Goal: Task Accomplishment & Management: Use online tool/utility

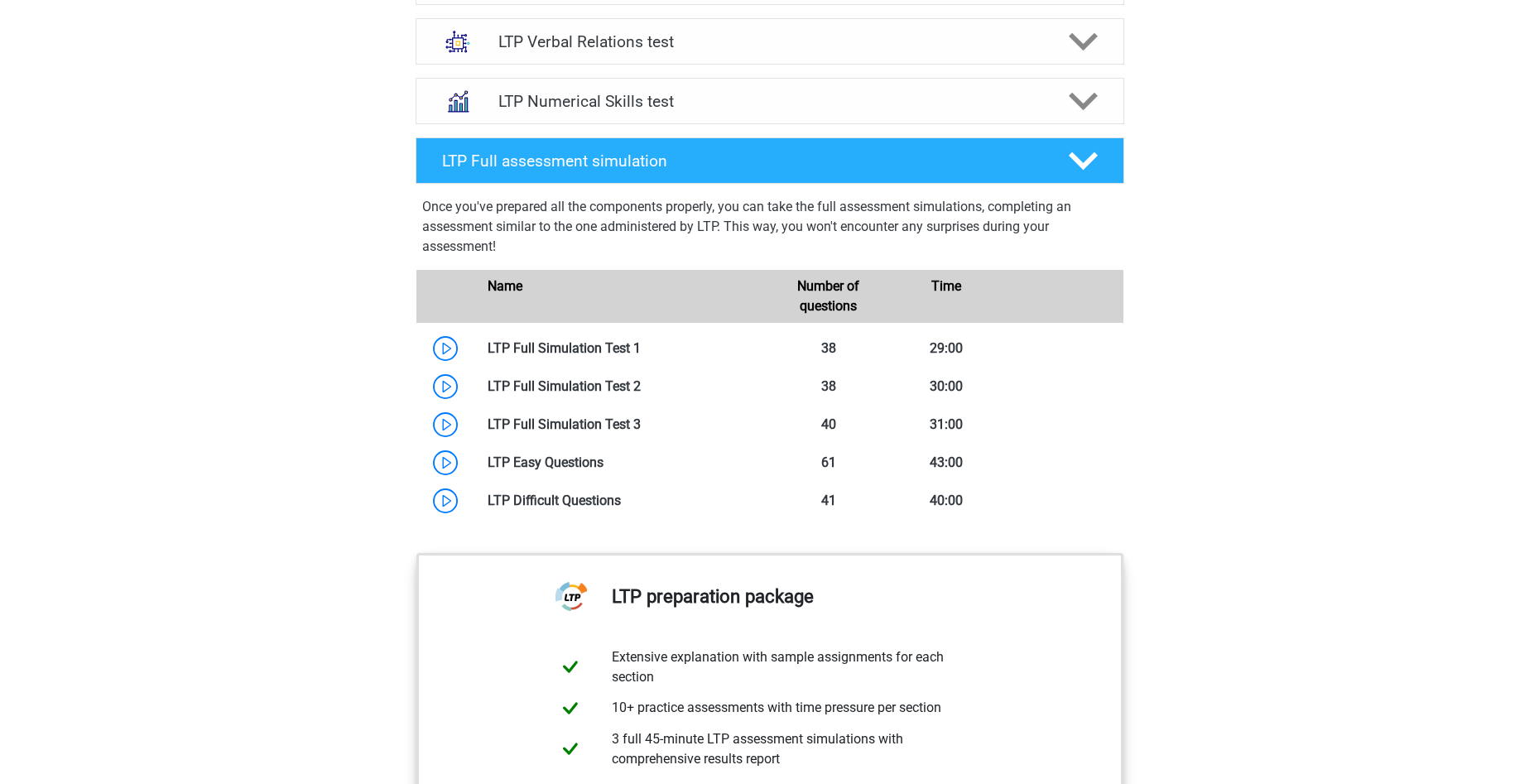
scroll to position [1244, 0]
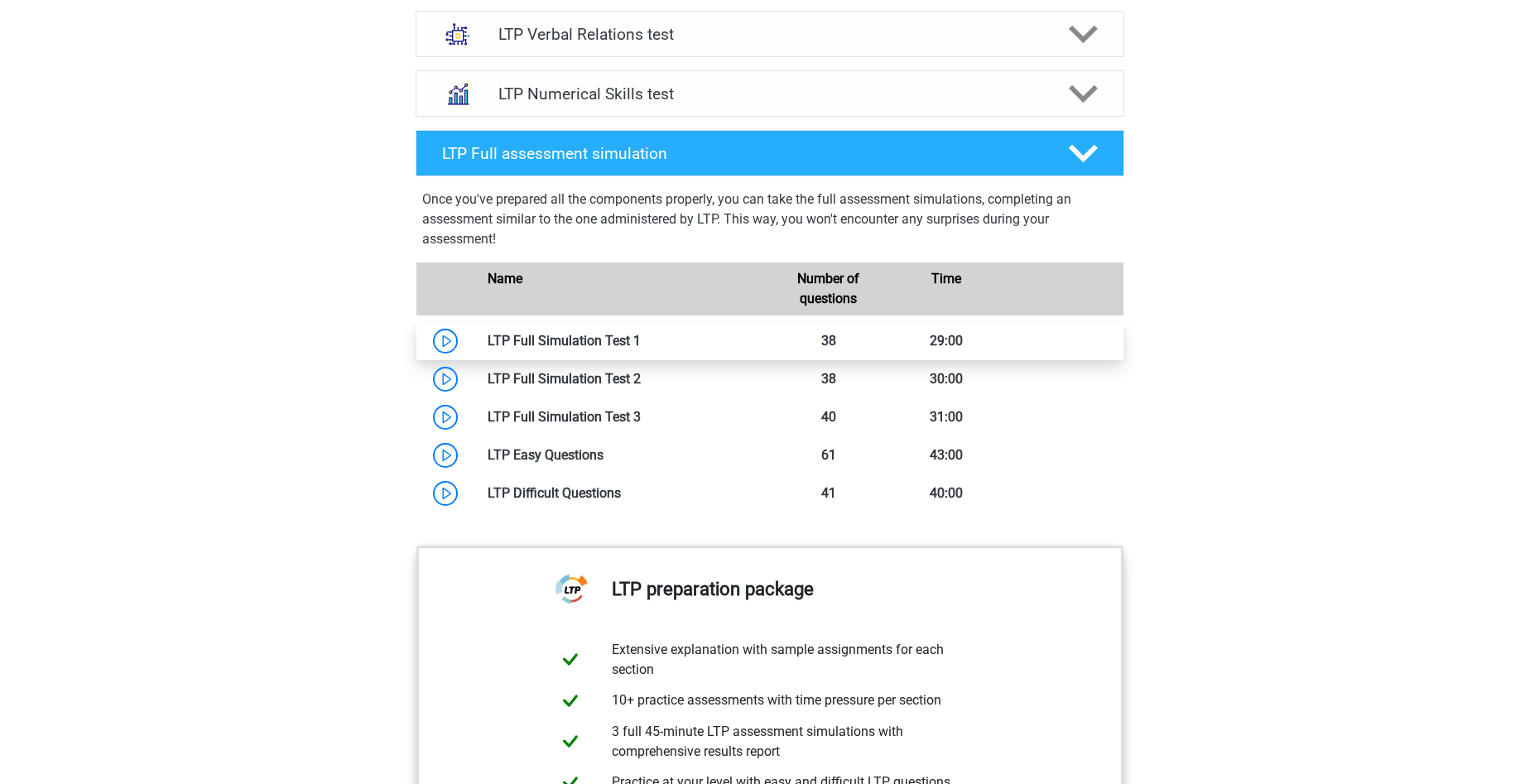
click at [641, 341] on link at bounding box center [641, 340] width 0 height 16
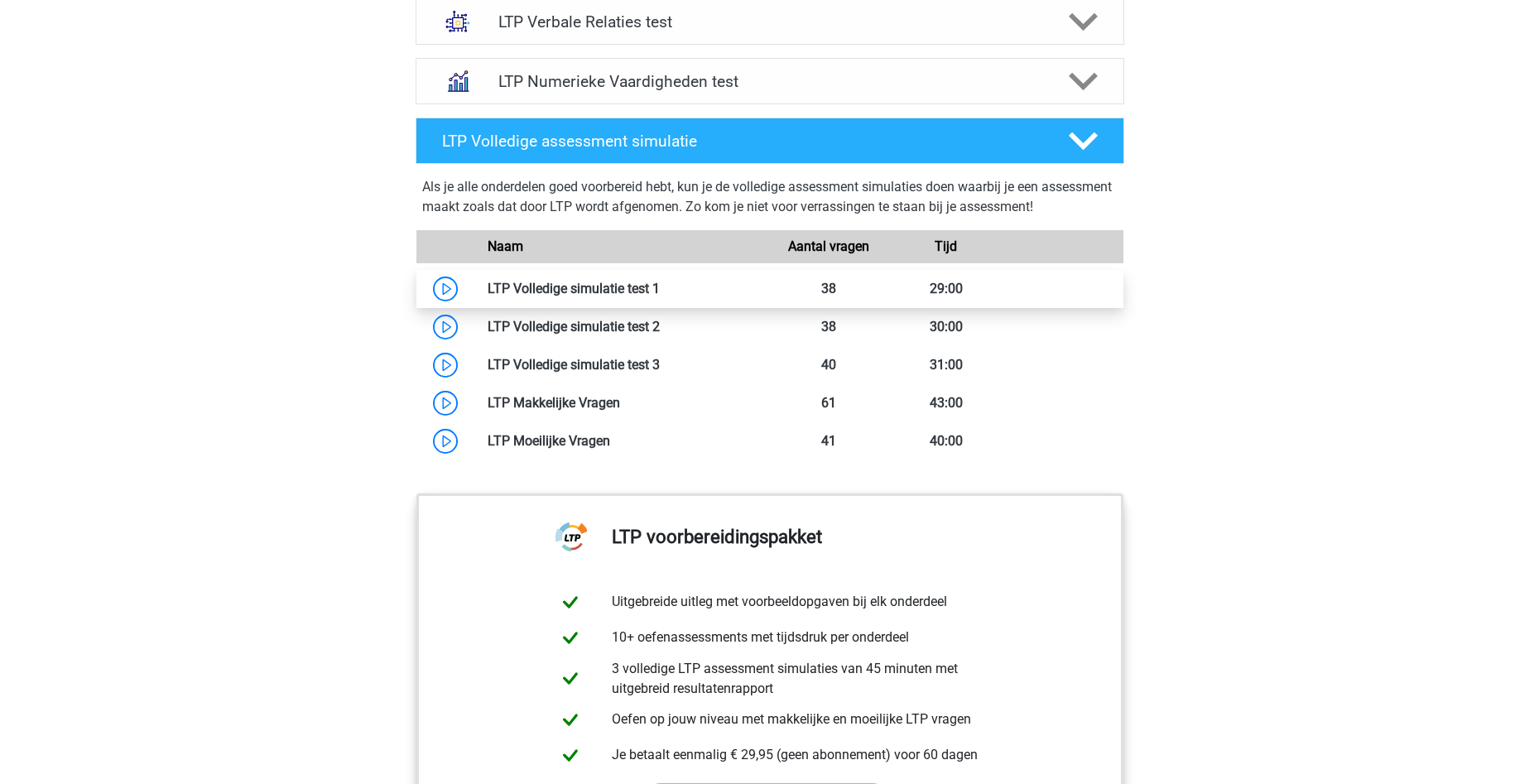
scroll to position [1231, 0]
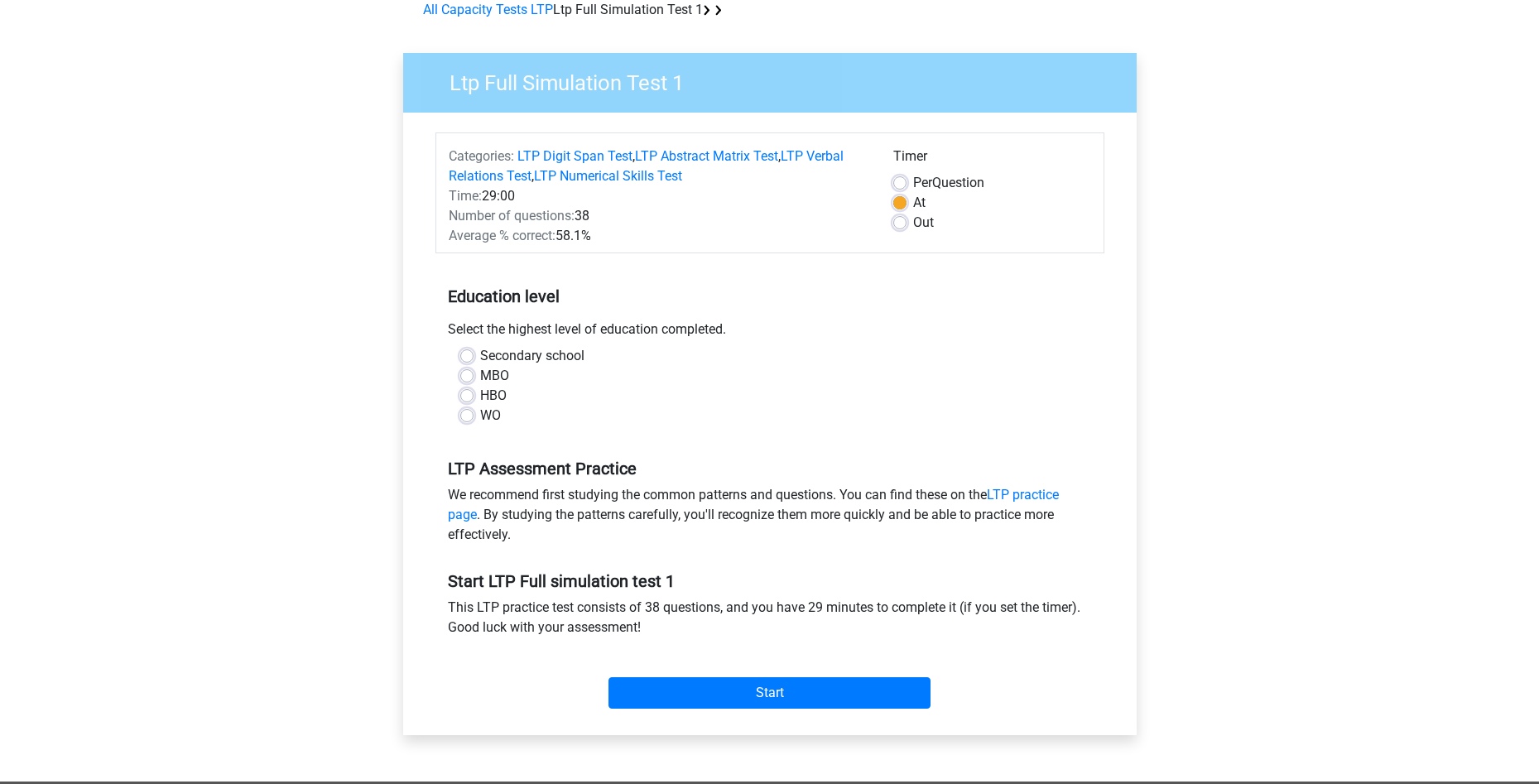
click at [480, 413] on label "WO" at bounding box center [490, 416] width 21 height 20
click at [470, 413] on input "WO" at bounding box center [467, 415] width 13 height 17
radio input "true"
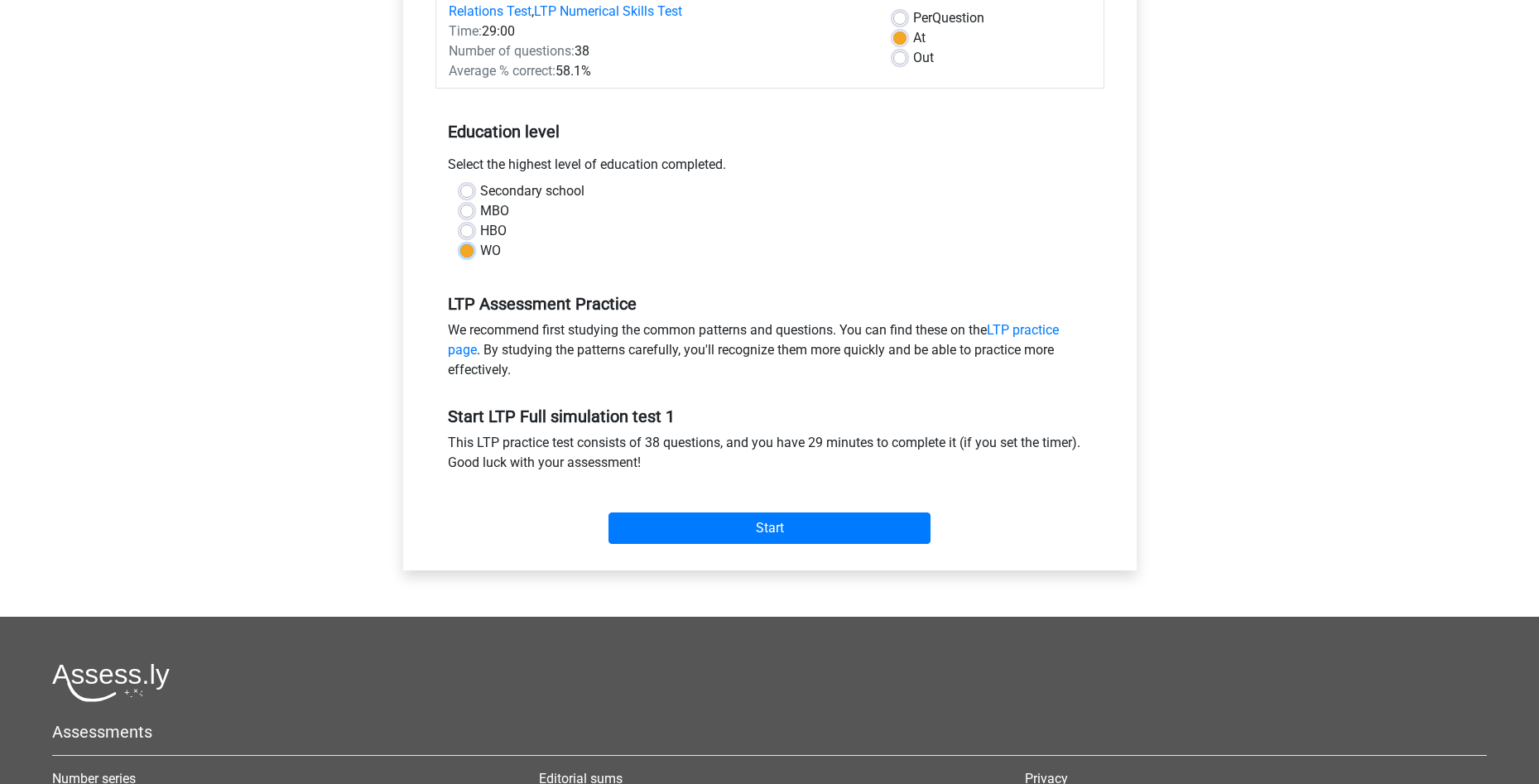
scroll to position [248, 0]
click at [684, 517] on input "Start" at bounding box center [769, 527] width 322 height 31
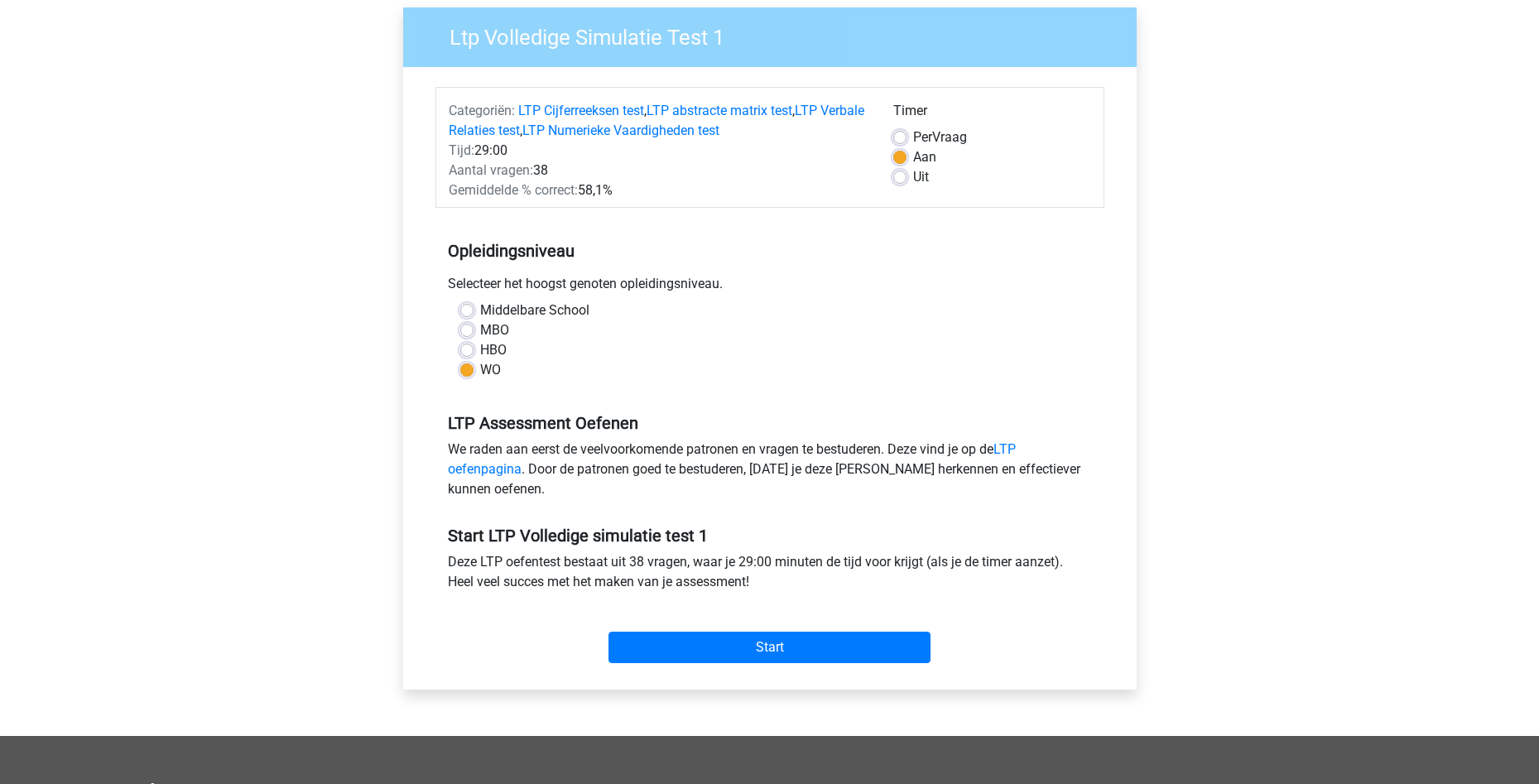
scroll to position [0, 0]
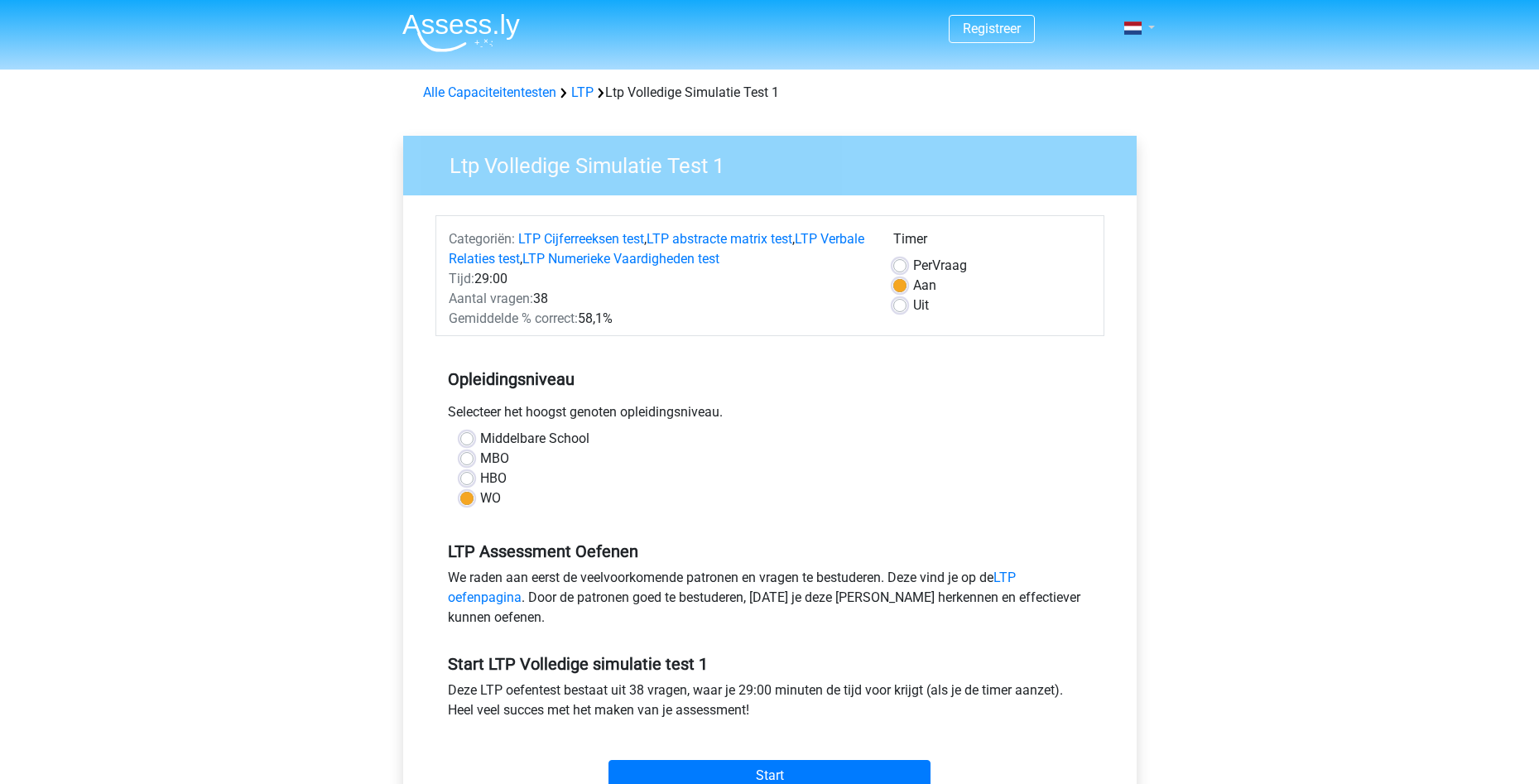
click at [1142, 26] on link at bounding box center [1134, 27] width 33 height 20
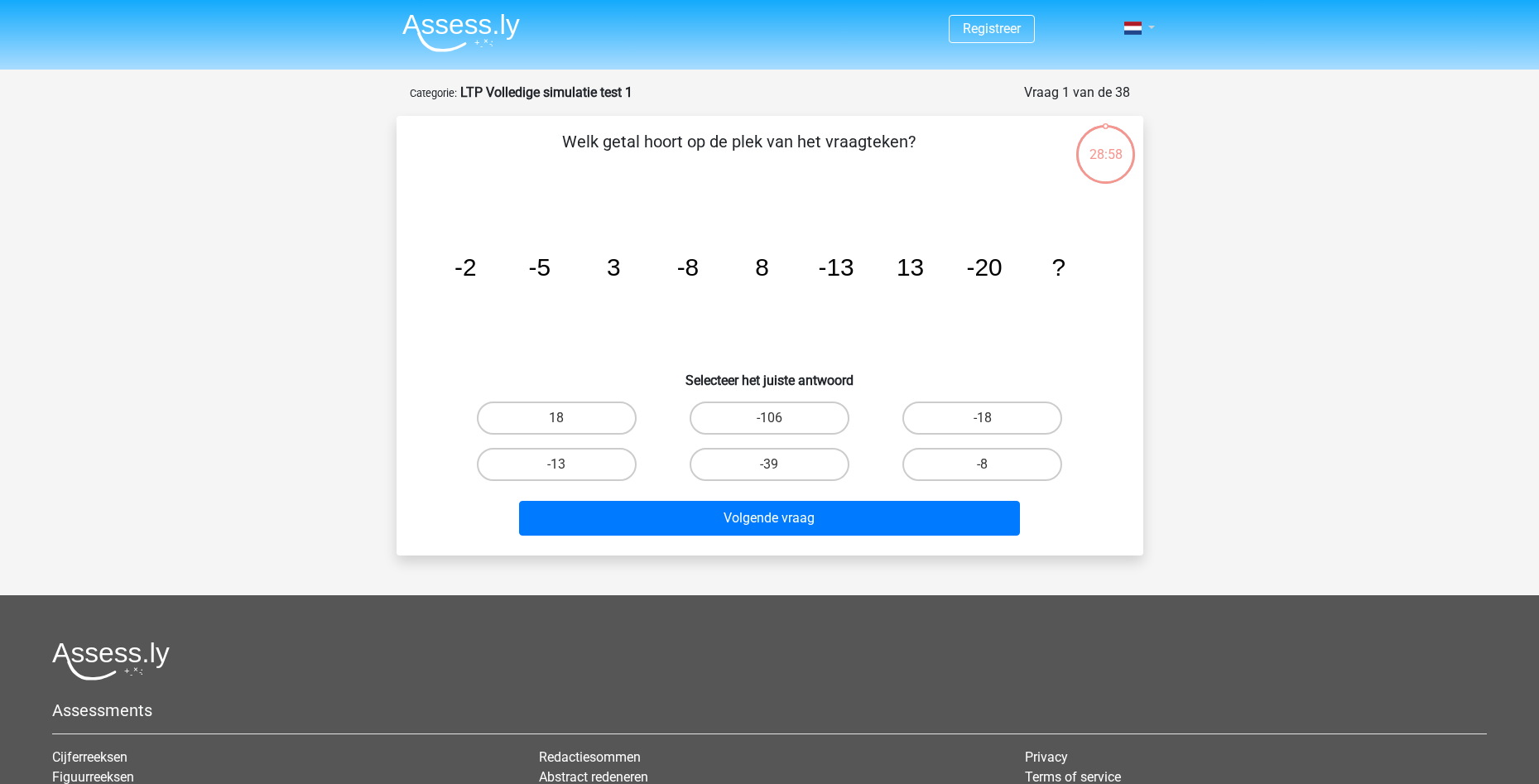
click at [1144, 25] on link at bounding box center [1134, 27] width 33 height 20
